Goal: Task Accomplishment & Management: Manage account settings

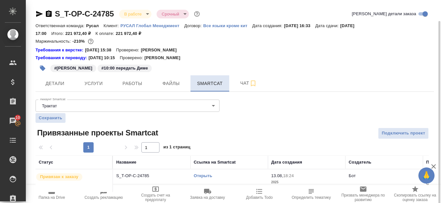
scroll to position [11, 0]
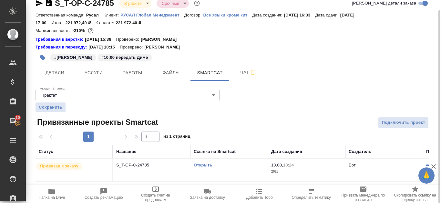
click at [54, 196] on span "Папка на Drive" at bounding box center [51, 197] width 26 height 5
click at [57, 196] on span "Папка на Drive" at bounding box center [51, 197] width 26 height 5
click at [140, 77] on button "Работы" at bounding box center [132, 73] width 39 height 16
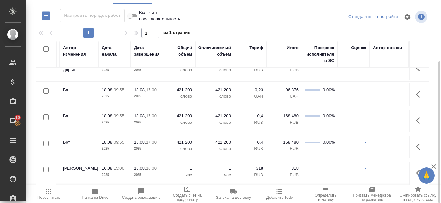
scroll to position [174, 304]
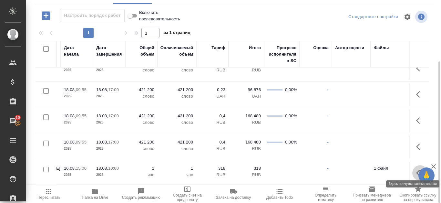
click at [416, 171] on icon "button" at bounding box center [418, 173] width 4 height 6
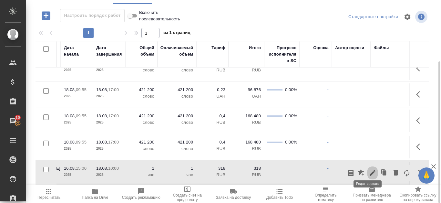
click at [370, 170] on icon "button" at bounding box center [373, 173] width 6 height 6
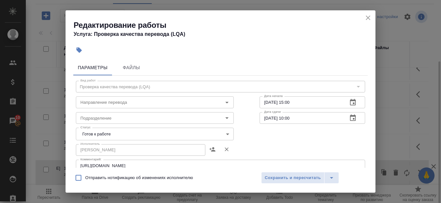
click at [351, 100] on icon "button" at bounding box center [353, 102] width 6 height 6
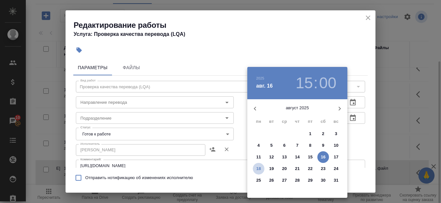
click at [261, 168] on p "18" at bounding box center [259, 168] width 5 height 6
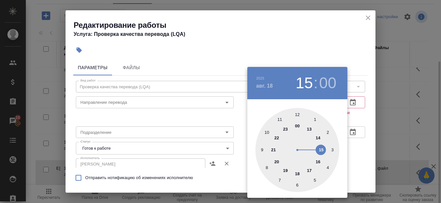
click at [263, 152] on div at bounding box center [298, 150] width 84 height 84
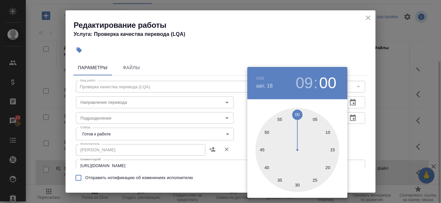
type input "18.08.2025 09:00"
click at [325, 23] on div at bounding box center [220, 101] width 441 height 203
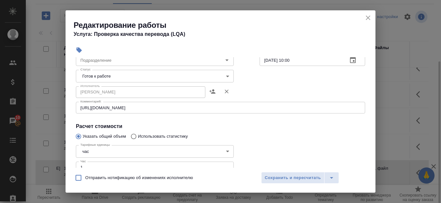
scroll to position [56, 0]
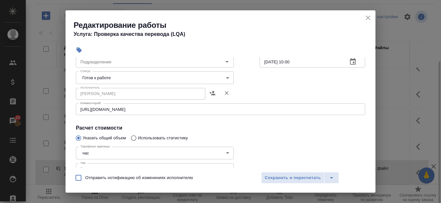
click at [227, 78] on body "🙏 .cls-1 fill:#fff; AWATERA Kanataeva Ekaterina Клиенты Спецификации Заказы 10 …" at bounding box center [220, 101] width 441 height 203
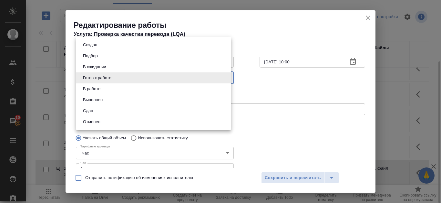
click at [175, 110] on li "Сдан" at bounding box center [153, 110] width 155 height 11
type input "closed"
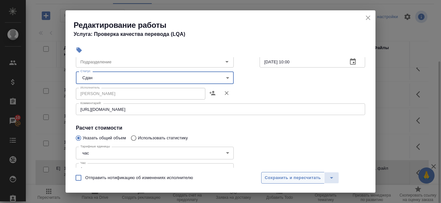
click at [312, 178] on span "Сохранить и пересчитать" at bounding box center [293, 177] width 56 height 7
